Goal: Navigation & Orientation: Find specific page/section

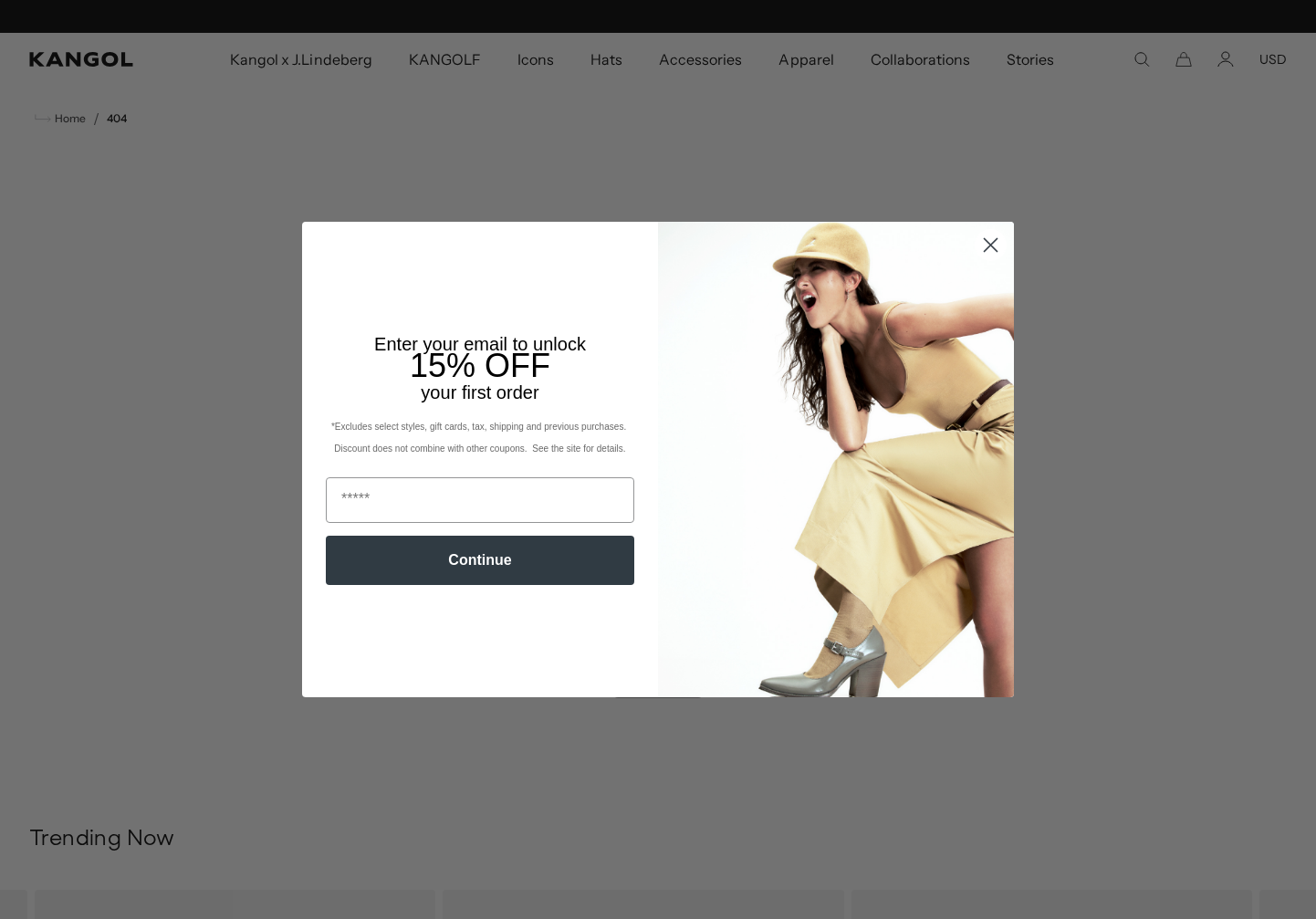
scroll to position [0, 376]
